Goal: Check status: Check status

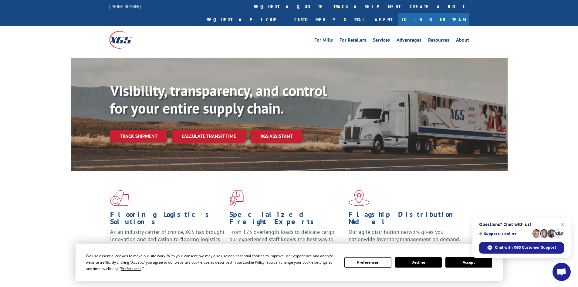
click at [462, 263] on button "Accept" at bounding box center [469, 262] width 47 height 10
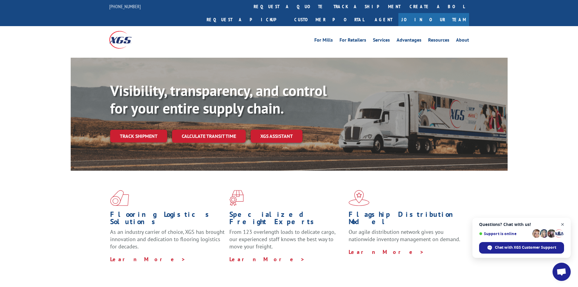
click at [565, 223] on span "Open chat" at bounding box center [563, 225] width 8 height 8
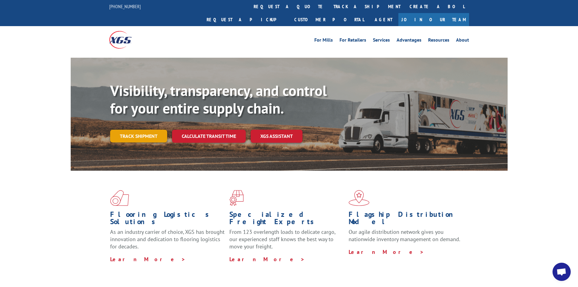
click at [140, 130] on link "Track shipment" at bounding box center [138, 136] width 57 height 13
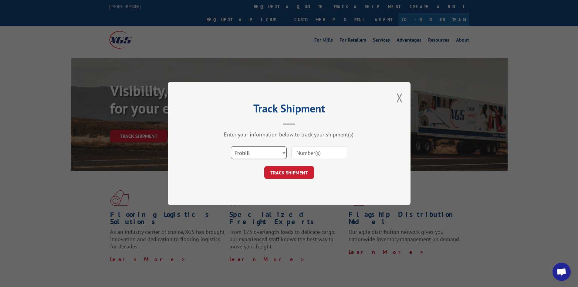
click at [280, 155] on select "Select category... Probill BOL PO" at bounding box center [259, 152] width 56 height 13
select select "bol"
click at [231, 146] on select "Select category... Probill BOL PO" at bounding box center [259, 152] width 56 height 13
click at [319, 151] on input at bounding box center [319, 152] width 56 height 13
type input "50863844"
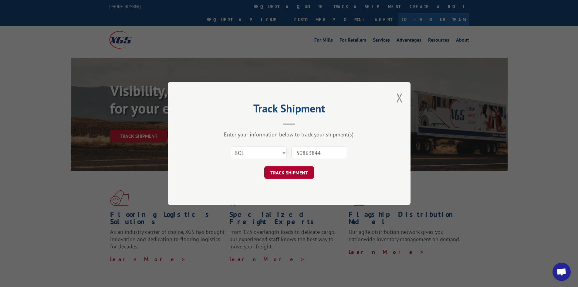
click at [288, 168] on button "TRACK SHIPMENT" at bounding box center [289, 172] width 50 height 13
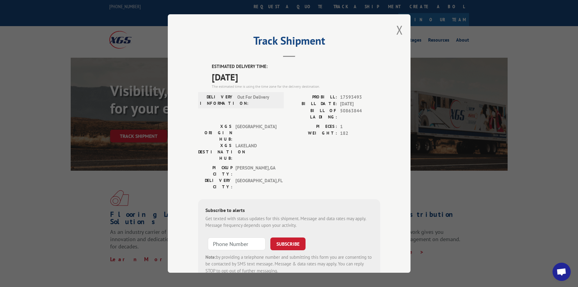
click at [397, 33] on button "Close modal" at bounding box center [400, 30] width 7 height 16
